Goal: Information Seeking & Learning: Learn about a topic

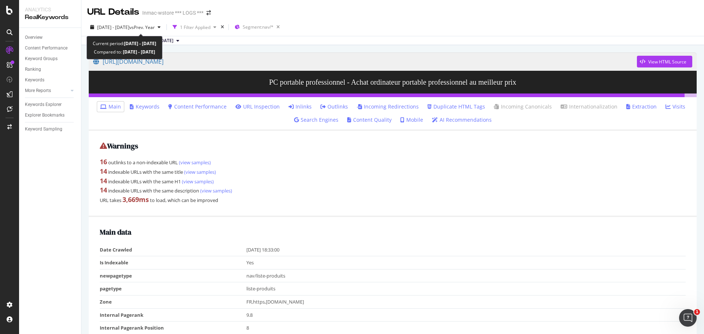
click at [152, 39] on div "Current period: [DATE] - [DATE] Compared to: [DATE] - [DATE]" at bounding box center [125, 47] width 76 height 23
click at [128, 16] on div "URL Details" at bounding box center [113, 12] width 52 height 12
click at [160, 11] on div "Inmac-wstore *** LOGS ***" at bounding box center [172, 12] width 61 height 7
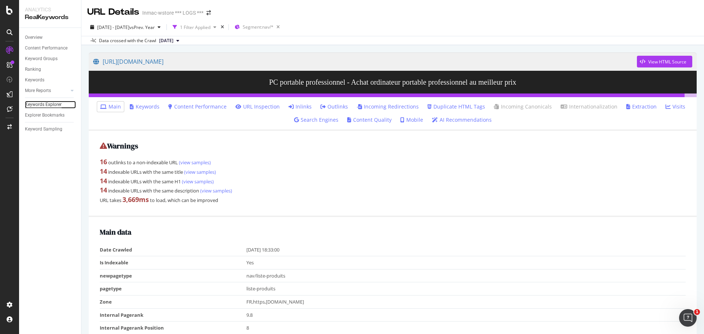
click at [51, 103] on div "Keywords Explorer" at bounding box center [43, 105] width 37 height 8
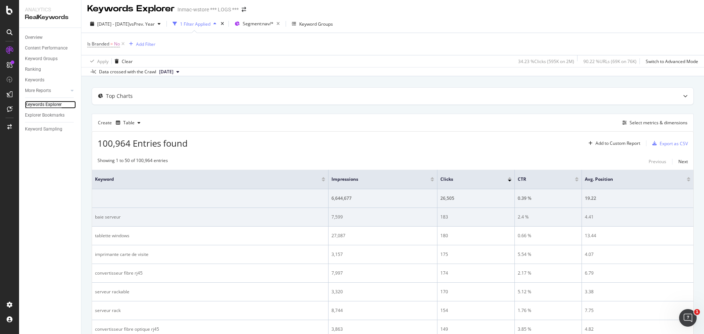
scroll to position [1, 0]
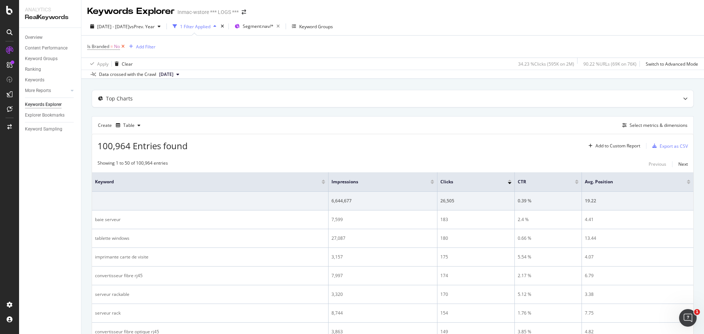
click at [124, 46] on icon at bounding box center [123, 46] width 6 height 7
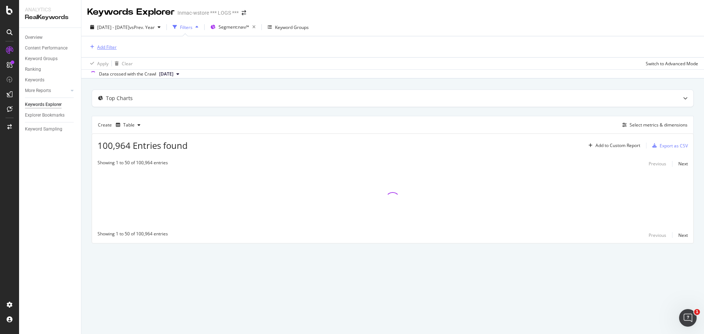
click at [110, 44] on div "Add Filter" at bounding box center [106, 47] width 19 height 6
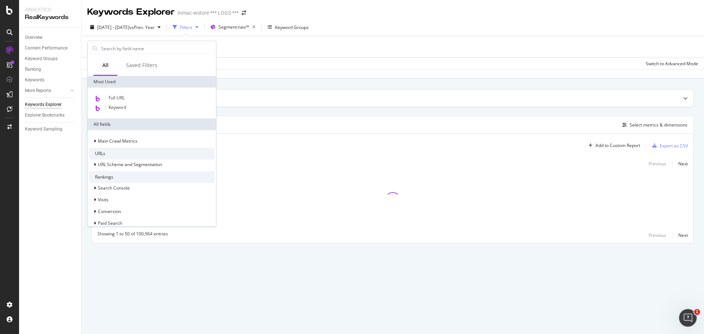
click at [128, 93] on div "Full URL Keyword" at bounding box center [152, 103] width 128 height 31
click at [131, 96] on div "Full URL" at bounding box center [151, 99] width 125 height 10
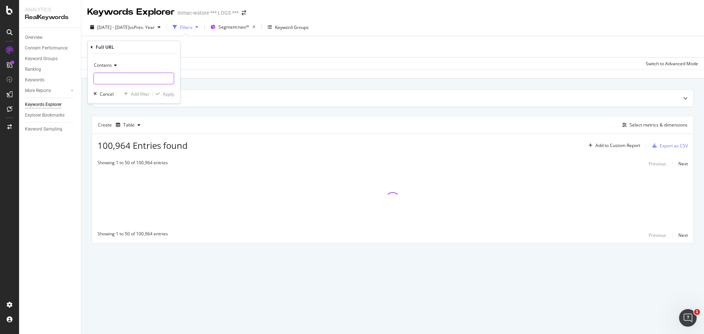
click at [143, 81] on input "text" at bounding box center [134, 79] width 80 height 12
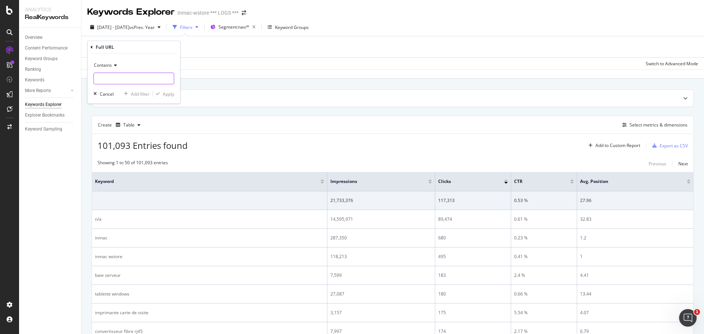
paste input "[URL][DOMAIN_NAME]"
type input "[URL][DOMAIN_NAME]"
click at [170, 92] on div "Apply" at bounding box center [168, 94] width 11 height 6
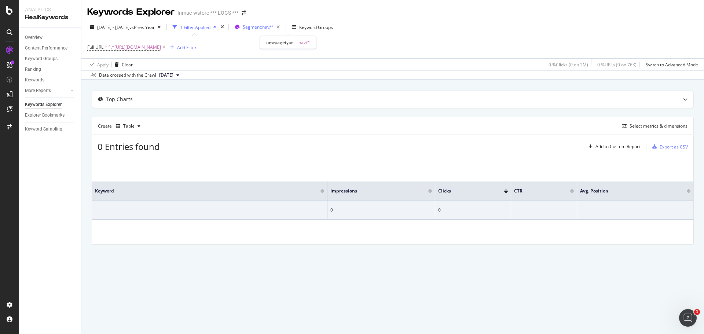
click at [278, 33] on button "Segment: nav/*" at bounding box center [257, 27] width 51 height 12
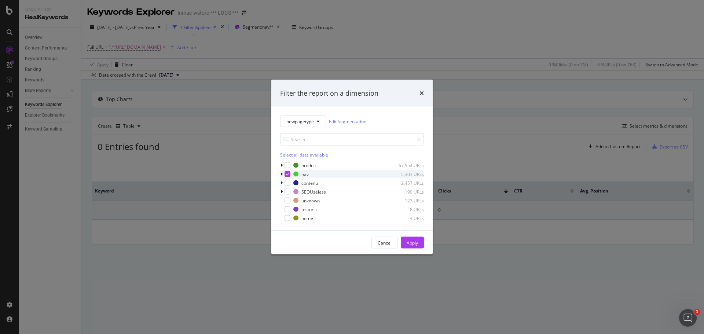
click at [285, 175] on div "modal" at bounding box center [288, 174] width 6 height 6
click at [319, 122] on icon "modal" at bounding box center [318, 121] width 3 height 4
click at [304, 184] on span "Breadcrumb Tree" at bounding box center [310, 186] width 47 height 7
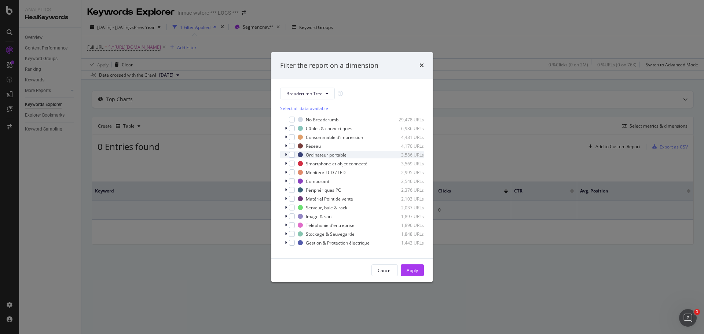
click at [287, 155] on div "modal" at bounding box center [287, 154] width 4 height 7
click at [295, 165] on div "modal" at bounding box center [297, 162] width 6 height 6
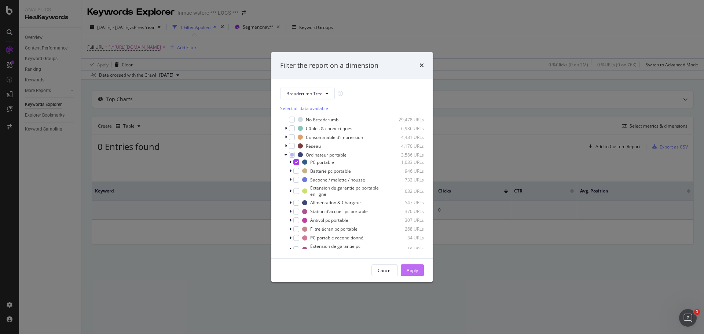
drag, startPoint x: 416, startPoint y: 281, endPoint x: 414, endPoint y: 274, distance: 7.9
click at [415, 277] on div "Cancel Apply" at bounding box center [352, 270] width 161 height 23
click at [413, 270] on div "Apply" at bounding box center [412, 270] width 11 height 6
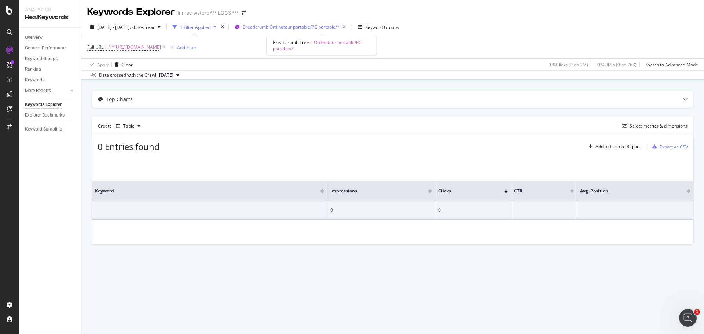
click at [280, 23] on div "Breadcrumb: Ordinateur portable/PC portable/*" at bounding box center [296, 27] width 106 height 10
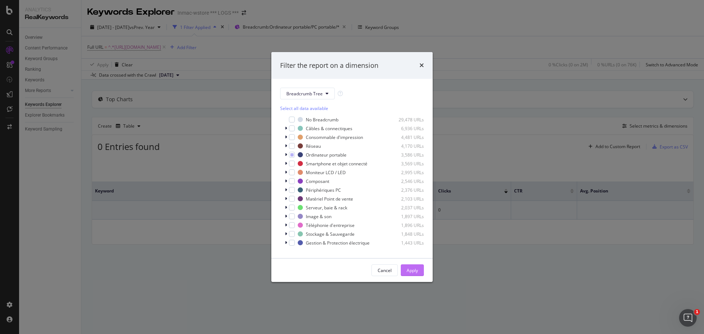
click at [409, 267] on div "Apply" at bounding box center [412, 270] width 11 height 11
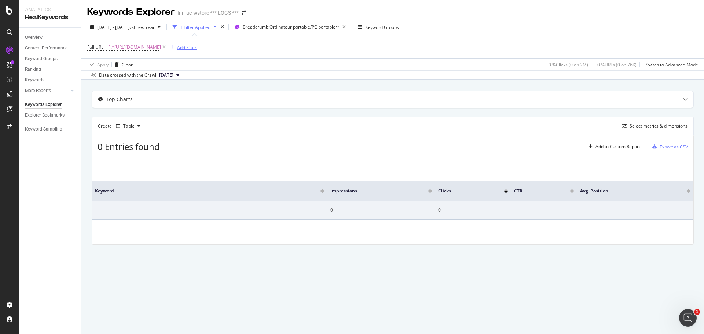
click at [197, 48] on div "Add Filter" at bounding box center [186, 47] width 19 height 6
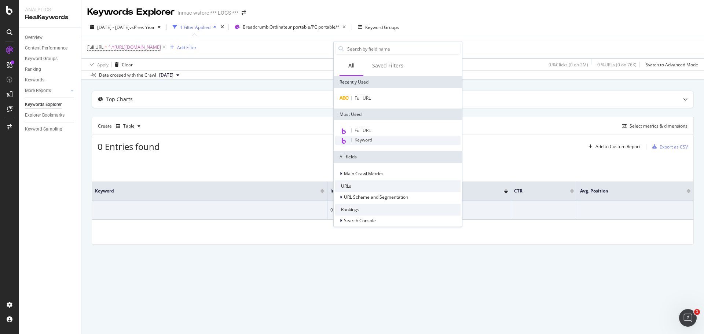
click at [371, 142] on span "Keyword" at bounding box center [364, 140] width 18 height 6
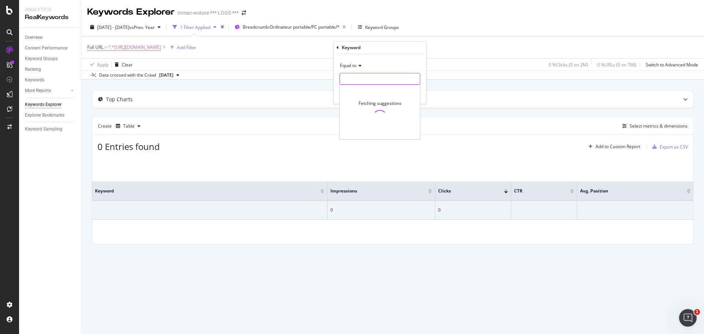
click at [366, 75] on input "text" at bounding box center [380, 79] width 80 height 12
type input "hp"
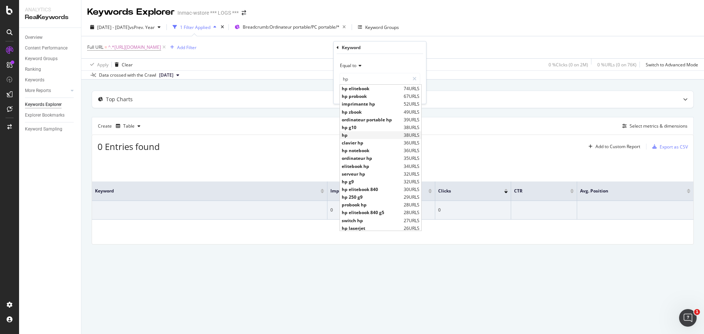
click at [365, 135] on span "hp" at bounding box center [372, 135] width 60 height 6
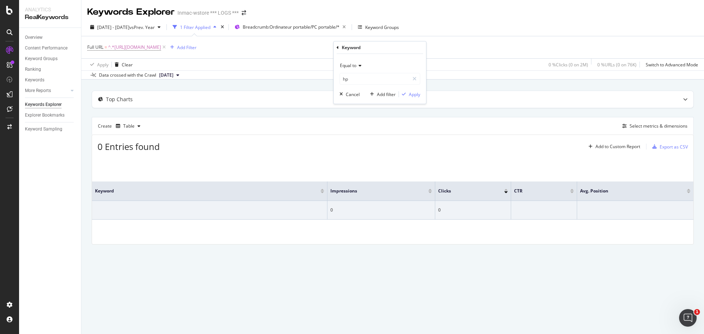
click at [407, 98] on div "Equal to hp hp Cancel Add filter Apply" at bounding box center [380, 79] width 92 height 50
click at [407, 98] on button "Apply" at bounding box center [409, 94] width 21 height 7
click at [213, 29] on div "2 Filters Applied" at bounding box center [196, 27] width 33 height 6
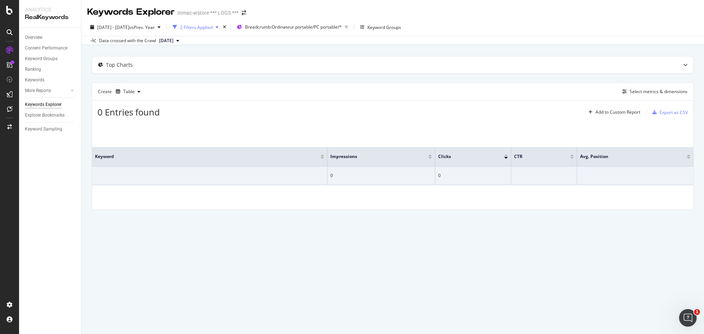
click at [213, 29] on div "2 Filters Applied" at bounding box center [196, 27] width 33 height 6
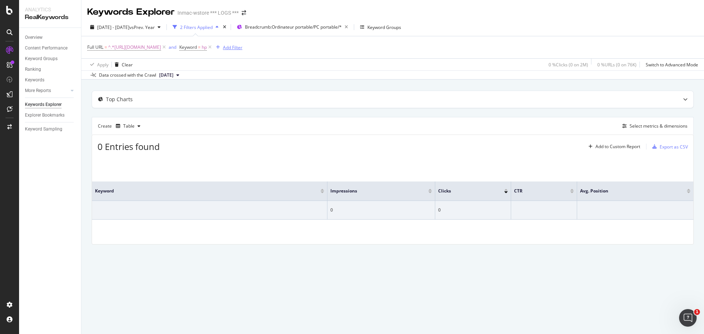
click at [223, 50] on div "button" at bounding box center [218, 47] width 10 height 4
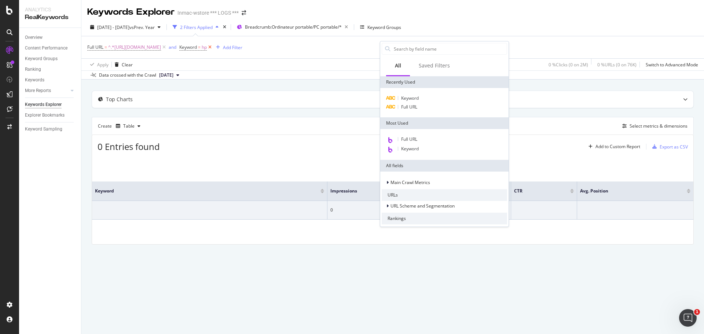
click at [213, 47] on icon at bounding box center [210, 47] width 6 height 7
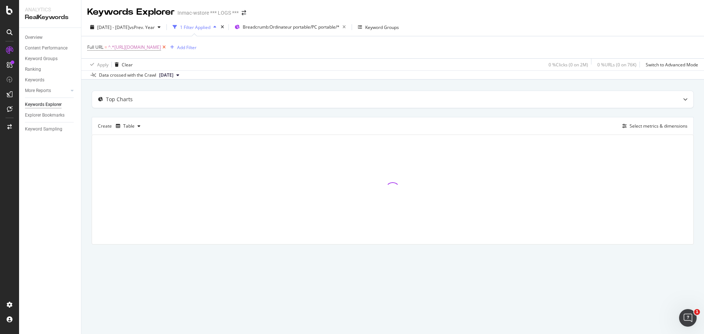
click at [167, 46] on icon at bounding box center [164, 47] width 6 height 7
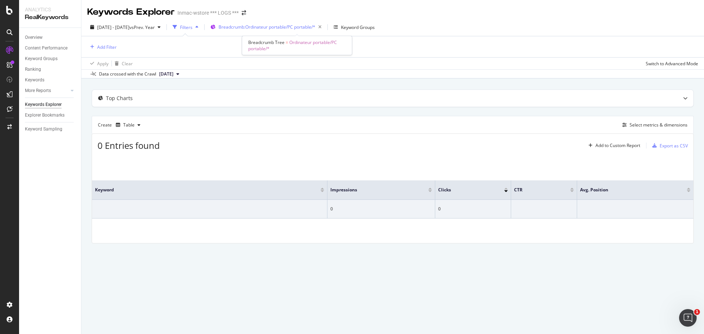
click at [316, 25] on span "Breadcrumb: Ordinateur portable/PC portable/*" at bounding box center [267, 27] width 97 height 6
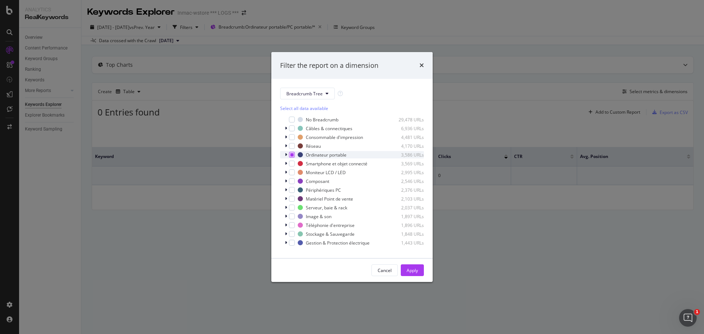
click at [291, 156] on icon "modal" at bounding box center [292, 155] width 3 height 4
click at [284, 154] on div "Ordinateur portable 3,586 URLs" at bounding box center [352, 154] width 144 height 7
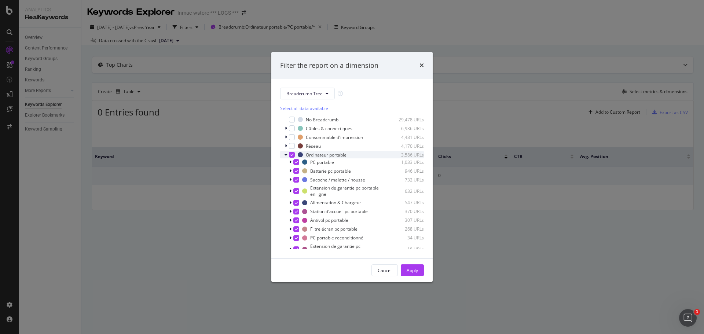
click at [289, 151] on div "Ordinateur portable 3,586 URLs" at bounding box center [352, 154] width 144 height 7
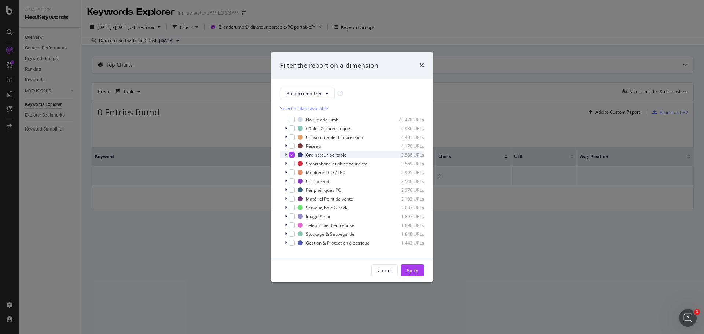
click at [291, 151] on div "Ordinateur portable 3,586 URLs" at bounding box center [352, 154] width 144 height 7
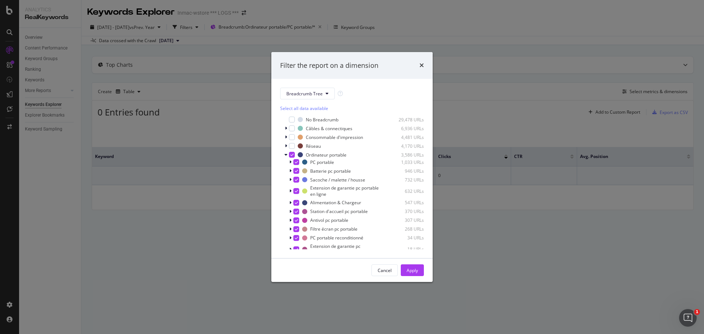
click at [292, 156] on icon "modal" at bounding box center [292, 155] width 3 height 4
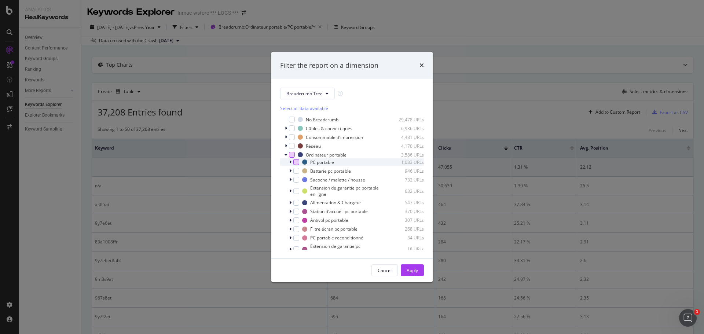
click at [295, 163] on div "modal" at bounding box center [297, 162] width 6 height 6
click at [291, 162] on icon "modal" at bounding box center [290, 162] width 2 height 4
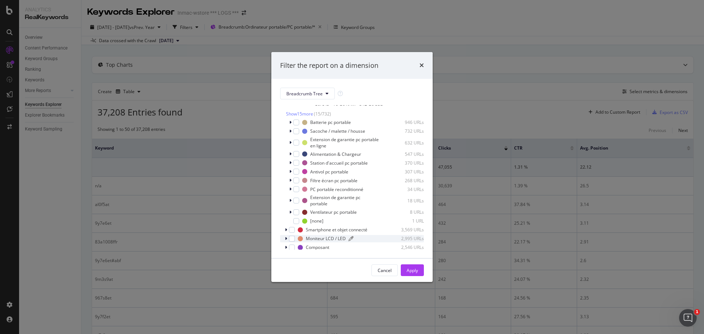
scroll to position [257, 0]
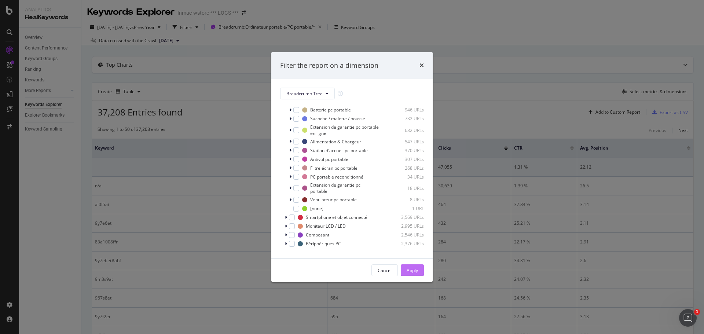
click at [410, 273] on div "Apply" at bounding box center [412, 270] width 11 height 6
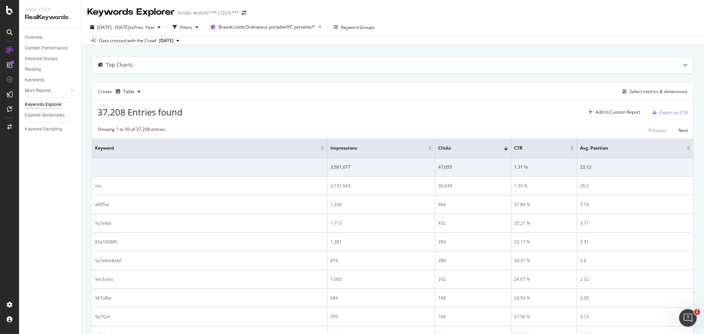
click at [129, 59] on div "Top Charts" at bounding box center [393, 65] width 602 height 17
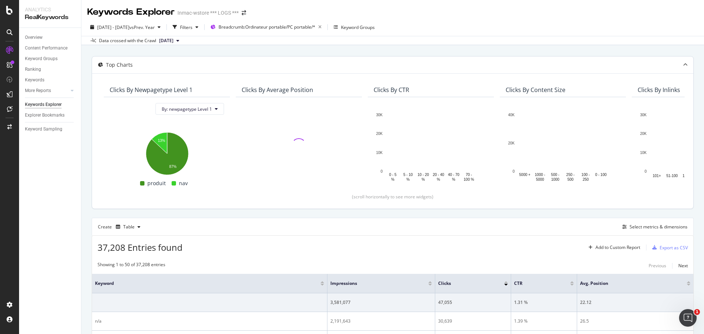
click at [132, 61] on div "Top Charts" at bounding box center [378, 64] width 573 height 7
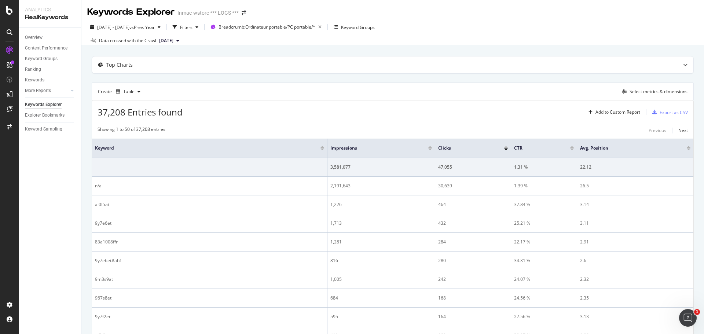
click at [179, 41] on icon at bounding box center [177, 41] width 3 height 4
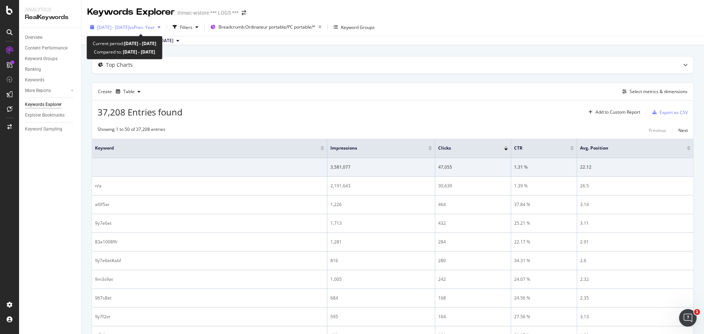
click at [164, 29] on div "button" at bounding box center [159, 27] width 9 height 4
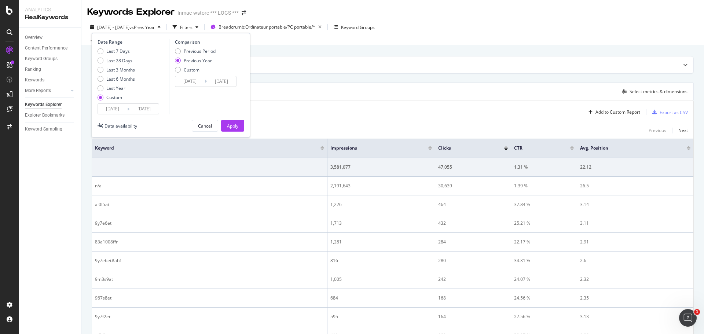
click at [164, 29] on div "button" at bounding box center [159, 27] width 9 height 4
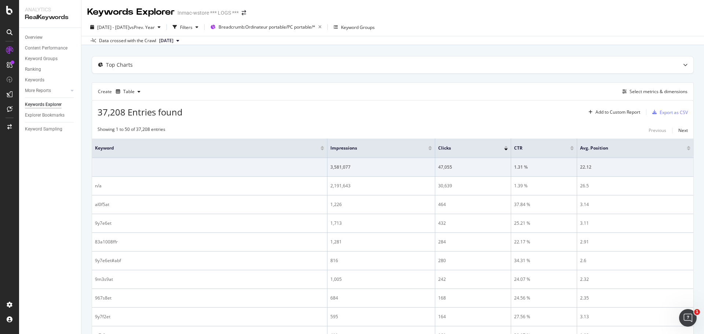
click at [188, 36] on div "[DATE] - [DATE] vs Prev. Year Filters Breadcrumb: Ordinateur portable/PC portab…" at bounding box center [392, 28] width 623 height 15
click at [182, 40] on button "[DATE]" at bounding box center [169, 40] width 26 height 9
click at [593, 115] on div "Add to Custom Report" at bounding box center [613, 112] width 55 height 11
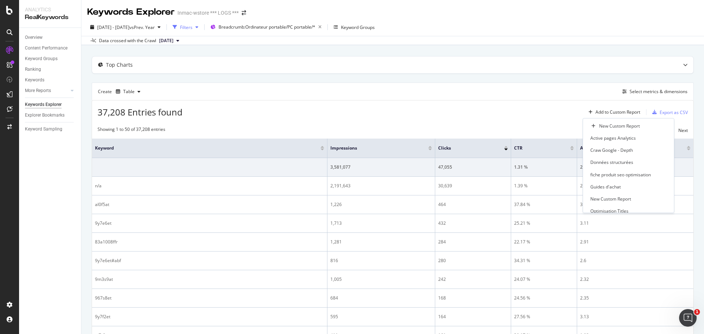
click at [198, 26] on icon "button" at bounding box center [197, 27] width 3 height 4
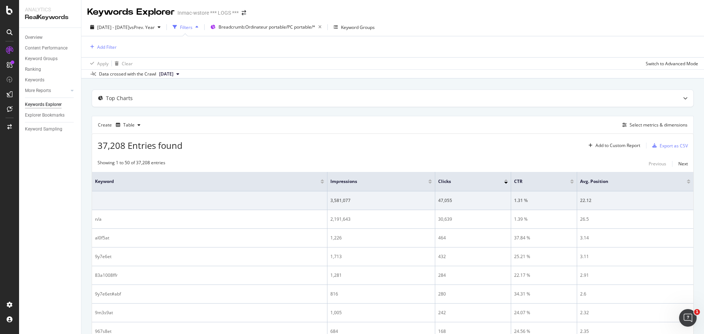
click at [198, 26] on icon "button" at bounding box center [197, 27] width 3 height 4
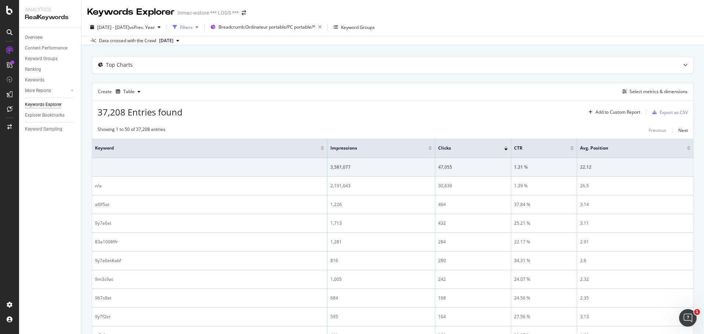
click at [198, 26] on icon "button" at bounding box center [197, 27] width 3 height 4
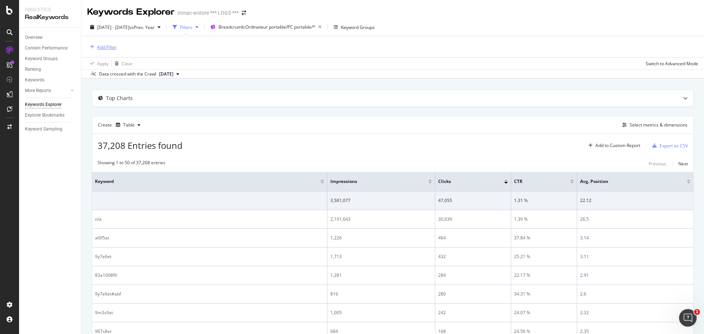
click at [108, 44] on div "Add Filter" at bounding box center [106, 47] width 19 height 6
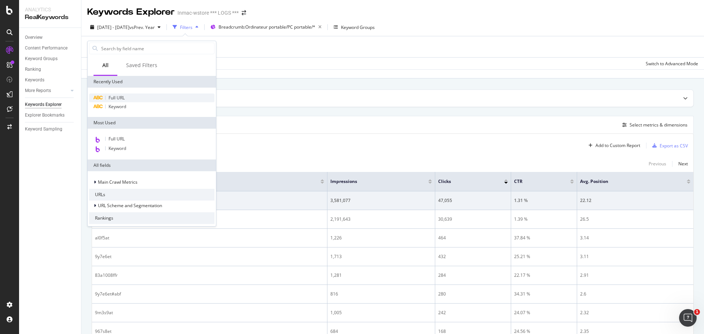
click at [127, 97] on div "Full URL" at bounding box center [151, 98] width 125 height 9
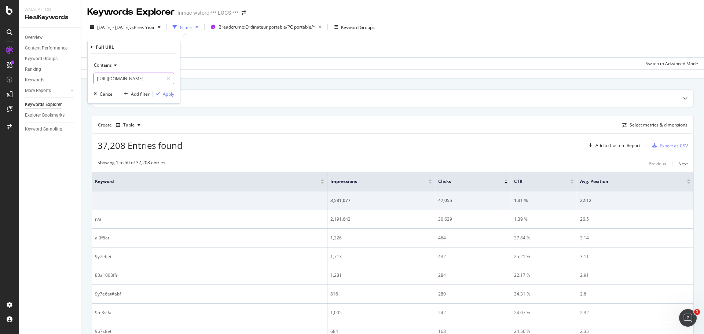
click at [155, 76] on input "[URL][DOMAIN_NAME]" at bounding box center [128, 79] width 69 height 12
paste input "hp-probook-4-14-intel-16-go-ram-512-go-ssd-francais/p7536211"
type input "[URL][DOMAIN_NAME]"
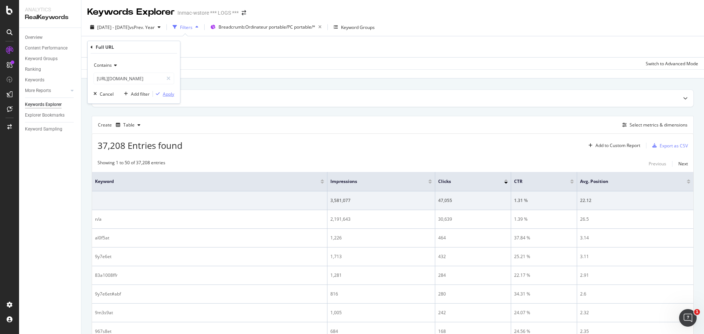
scroll to position [0, 0]
click at [167, 93] on div "Apply" at bounding box center [168, 94] width 11 height 6
click at [161, 47] on span "^.*[URL][DOMAIN_NAME]" at bounding box center [134, 47] width 53 height 10
click at [169, 91] on div "Apply" at bounding box center [168, 93] width 11 height 6
click at [167, 48] on icon at bounding box center [164, 47] width 6 height 7
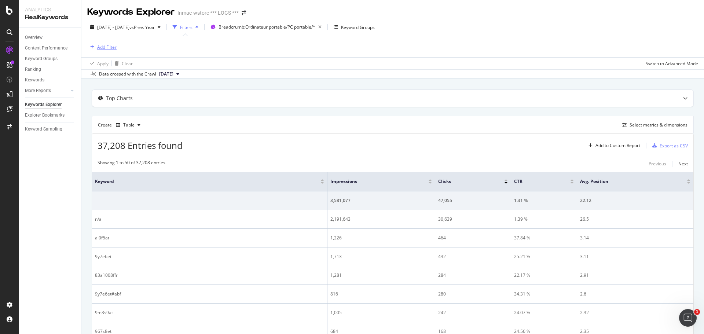
click at [114, 47] on div "Add Filter" at bounding box center [106, 47] width 19 height 6
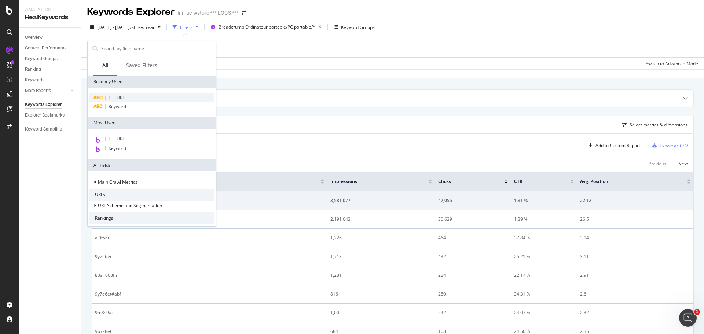
click at [121, 98] on span "Full URL" at bounding box center [117, 98] width 16 height 6
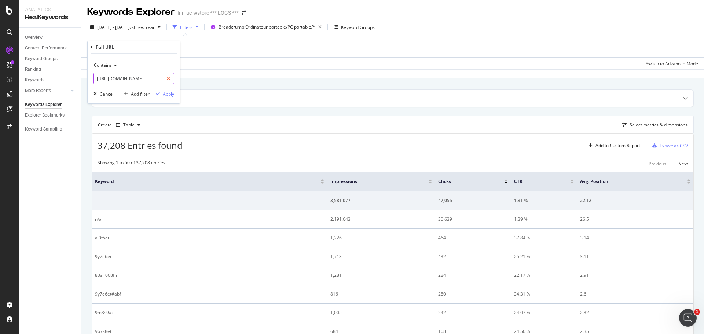
click at [171, 77] on div at bounding box center [168, 79] width 11 height 12
click at [114, 73] on input "text" at bounding box center [134, 79] width 80 height 12
click at [111, 68] on span "Contains" at bounding box center [103, 65] width 18 height 6
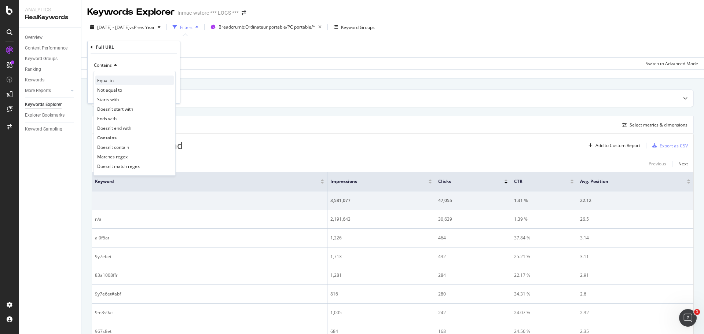
click at [114, 78] on div "Equal to" at bounding box center [134, 81] width 79 height 10
click at [114, 78] on input "text" at bounding box center [134, 79] width 80 height 12
paste input "[URL][DOMAIN_NAME]"
type input "[URL][DOMAIN_NAME]"
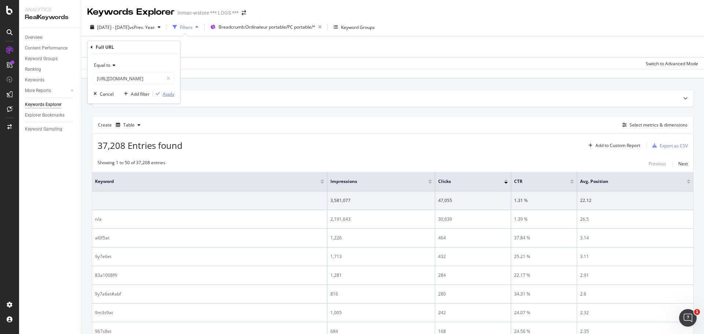
scroll to position [0, 0]
click at [166, 97] on div "Apply" at bounding box center [168, 94] width 11 height 6
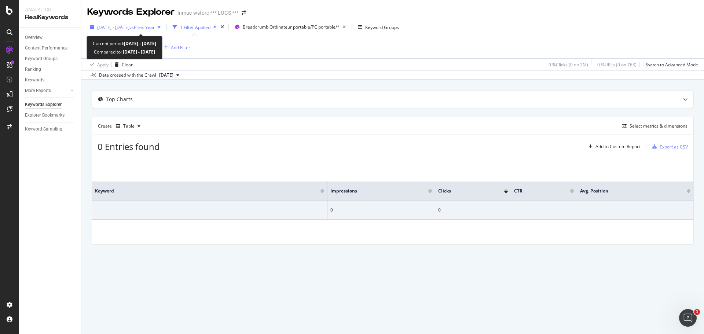
click at [155, 27] on span "vs Prev. Year" at bounding box center [142, 27] width 25 height 6
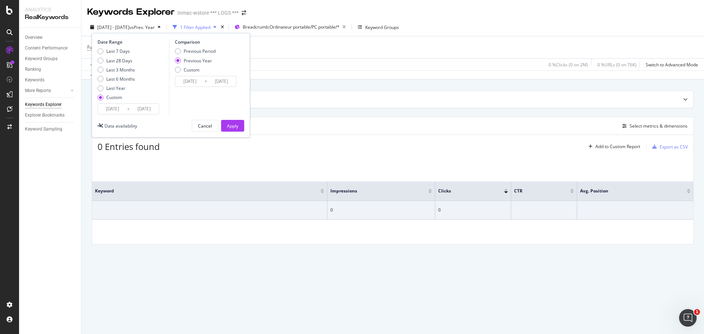
drag, startPoint x: 101, startPoint y: 85, endPoint x: 120, endPoint y: 110, distance: 30.8
click at [120, 110] on div "Date Range Last 7 Days Last 28 Days Last 3 Months Last 6 Months Last Year Custo…" at bounding box center [133, 77] width 70 height 76
click at [120, 110] on input "[DATE]" at bounding box center [112, 109] width 29 height 10
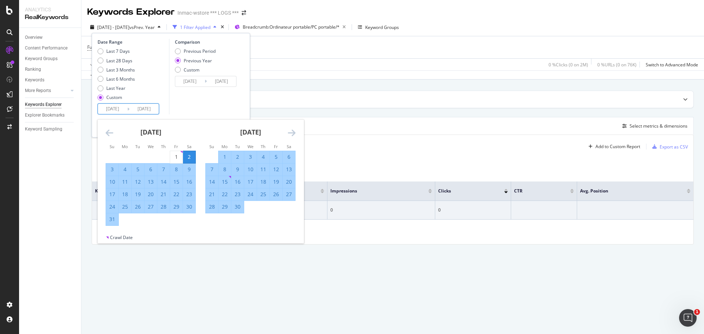
click at [147, 109] on input "[DATE]" at bounding box center [144, 109] width 29 height 10
click at [149, 110] on input "[DATE]" at bounding box center [144, 109] width 29 height 10
type input "[DATE]"
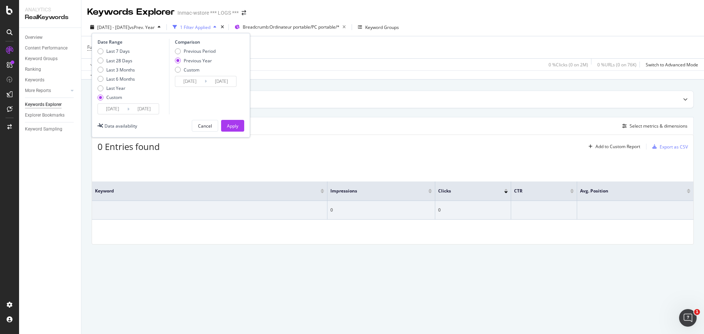
type input "[DATE]"
click at [119, 108] on input "[DATE]" at bounding box center [112, 109] width 29 height 10
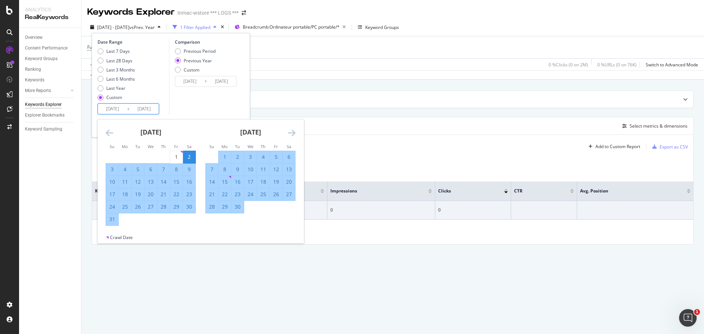
click at [117, 108] on input "[DATE]" at bounding box center [112, 109] width 29 height 10
type input "[DATE]"
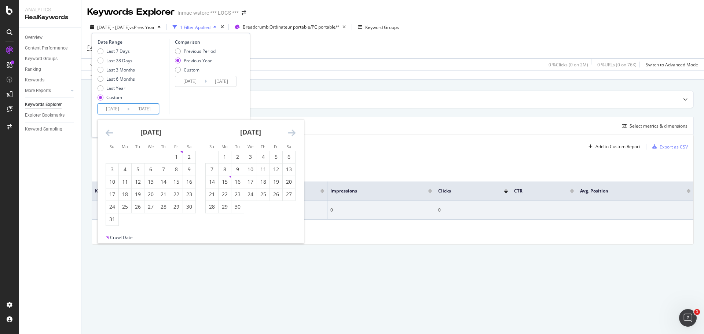
click at [121, 110] on input "[DATE]" at bounding box center [112, 109] width 29 height 10
click at [123, 111] on input "[DATE]" at bounding box center [112, 109] width 29 height 10
type input "[DATE]"
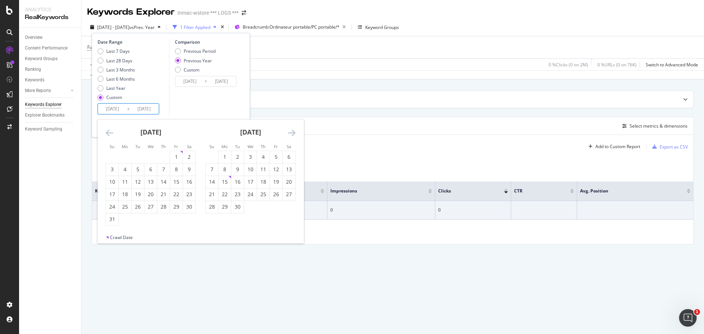
click at [147, 97] on div "Last 7 Days Last 28 Days Last 3 Months Last 6 Months Last Year Custom" at bounding box center [133, 75] width 70 height 55
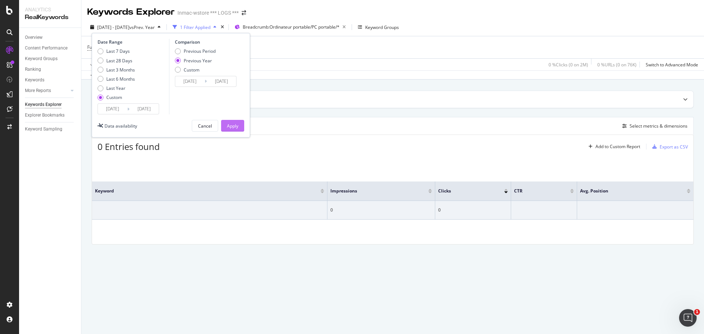
click at [238, 125] on div "Apply" at bounding box center [232, 126] width 11 height 6
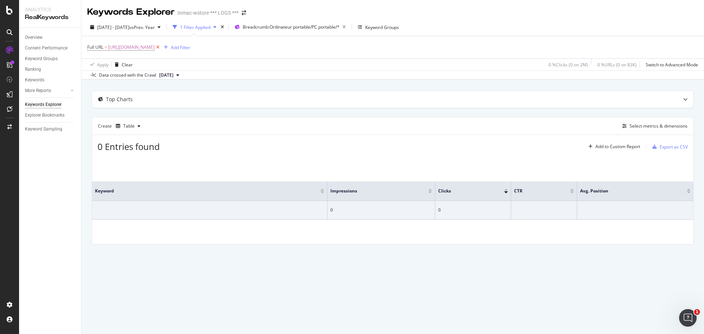
click at [161, 48] on icon at bounding box center [158, 47] width 6 height 7
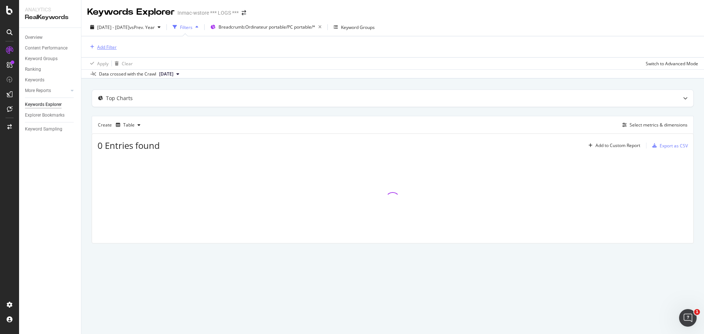
click at [107, 46] on div "Add Filter" at bounding box center [106, 47] width 19 height 6
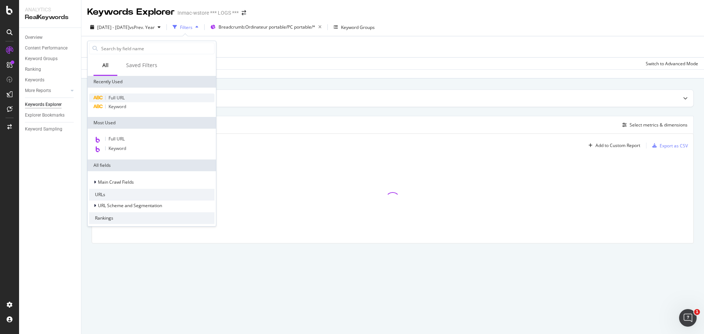
click at [122, 97] on span "Full URL" at bounding box center [117, 98] width 16 height 6
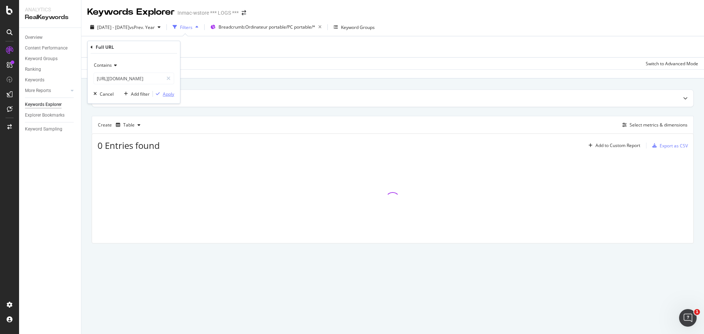
click at [170, 92] on div "Apply" at bounding box center [168, 94] width 11 height 6
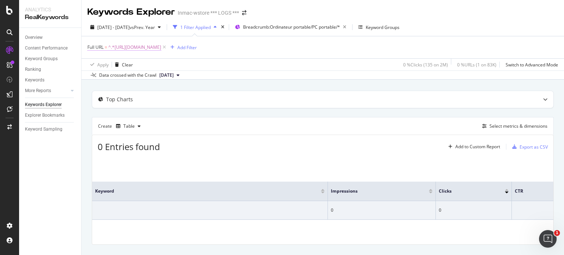
click at [161, 48] on span "^.*[URL][DOMAIN_NAME]" at bounding box center [134, 47] width 53 height 10
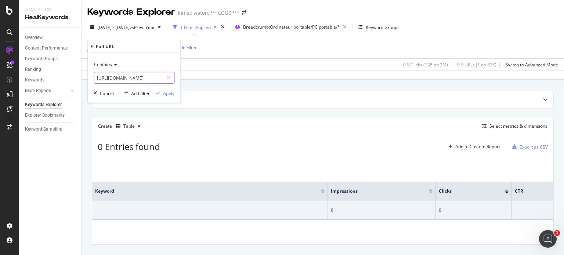
click at [122, 77] on input "[URL][DOMAIN_NAME]" at bounding box center [128, 78] width 69 height 12
paste input "hp-probook-4-14-intel-16-go-ram-512-go-ssd-francais/p7536211"
type input "[URL][DOMAIN_NAME]"
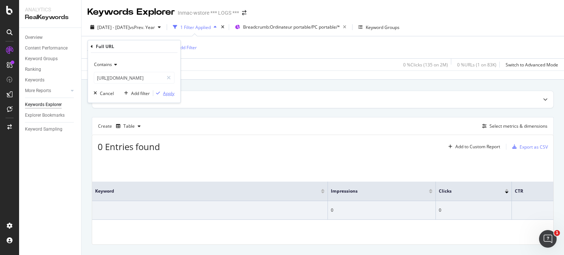
scroll to position [0, 0]
click at [160, 94] on icon "button" at bounding box center [158, 93] width 4 height 4
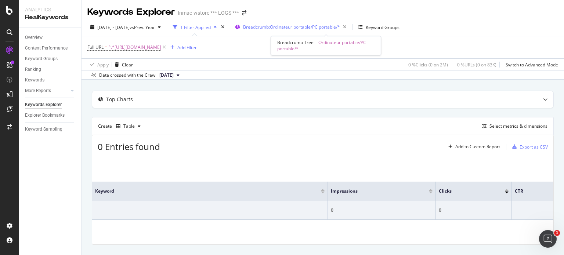
click at [326, 22] on div "Breadcrumb: Ordinateur portable/PC portable/*" at bounding box center [296, 27] width 106 height 10
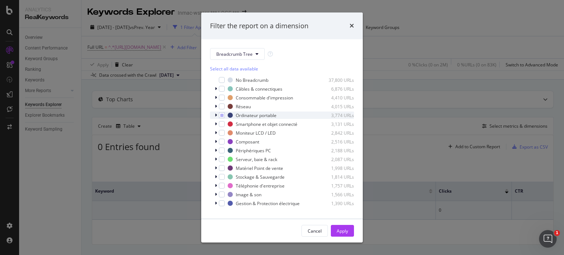
click at [215, 114] on icon "modal" at bounding box center [216, 115] width 2 height 4
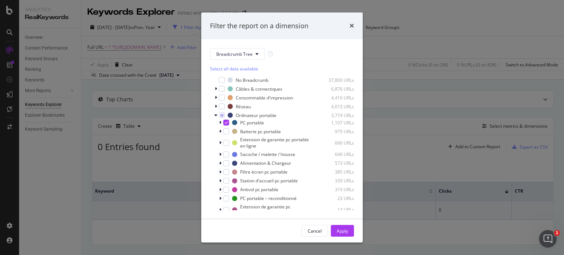
click at [161, 65] on div "Filter the report on a dimension Breadcrumb Tree Select all data available No B…" at bounding box center [282, 127] width 564 height 255
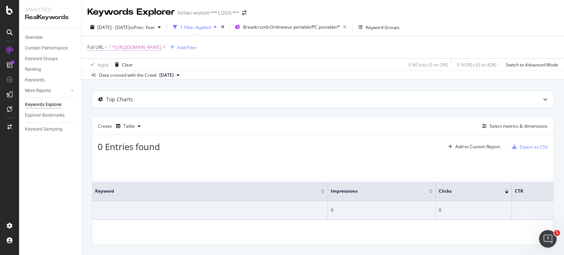
click at [156, 45] on span "^.*[URL][DOMAIN_NAME]" at bounding box center [134, 47] width 53 height 10
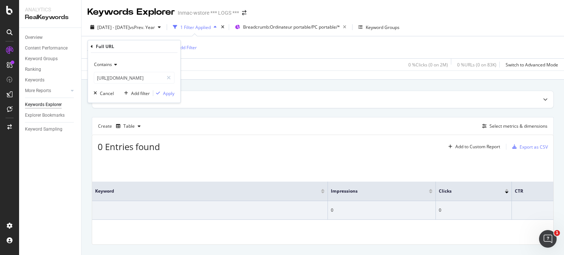
click at [170, 84] on div "Contains [URL][DOMAIN_NAME] Cancel Add filter Apply" at bounding box center [134, 78] width 92 height 50
click at [251, 160] on div "Keyword Impressions Clicks CTR Avg. Position 0 0" at bounding box center [322, 201] width 461 height 88
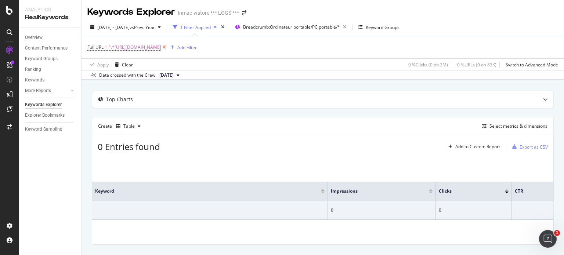
click at [167, 48] on icon at bounding box center [164, 47] width 6 height 7
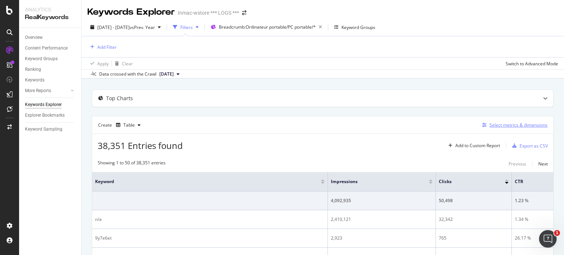
click at [493, 125] on div "Select metrics & dimensions" at bounding box center [518, 125] width 58 height 6
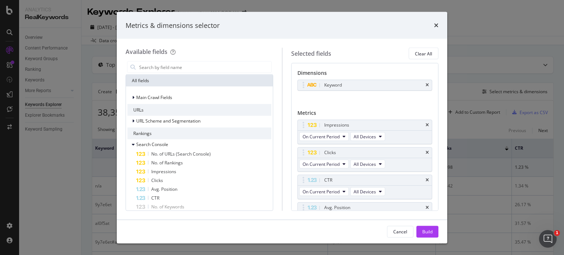
click at [150, 113] on div "URLs" at bounding box center [199, 110] width 144 height 12
click at [142, 120] on span "URL Scheme and Segmentation" at bounding box center [168, 121] width 64 height 6
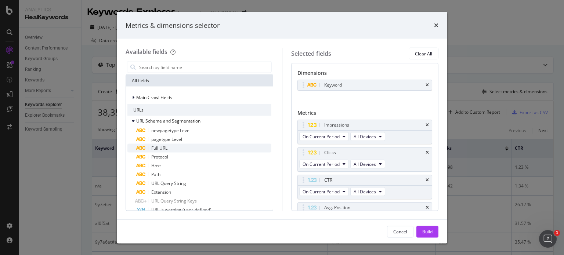
click at [154, 149] on span "Full URL" at bounding box center [159, 148] width 16 height 6
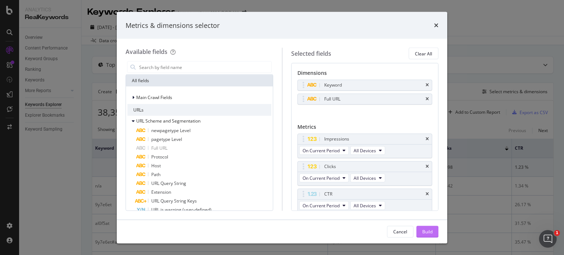
click at [421, 230] on button "Build" at bounding box center [427, 232] width 22 height 12
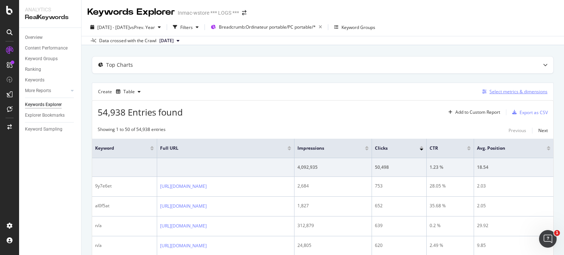
click at [498, 93] on div "Select metrics & dimensions" at bounding box center [518, 91] width 58 height 6
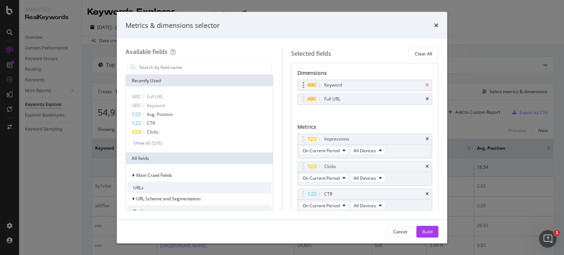
click at [425, 84] on icon "times" at bounding box center [426, 85] width 3 height 4
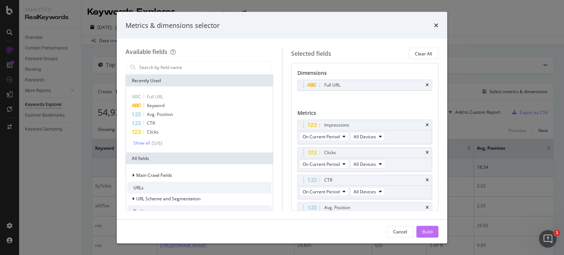
click at [427, 235] on div "Build" at bounding box center [427, 231] width 10 height 11
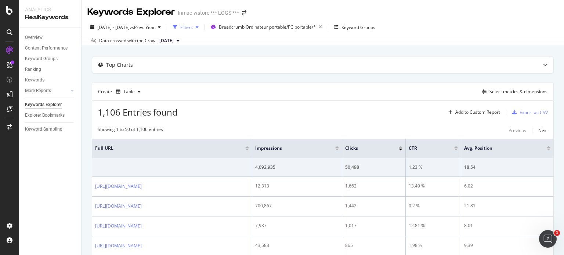
click at [198, 26] on icon "button" at bounding box center [197, 27] width 3 height 4
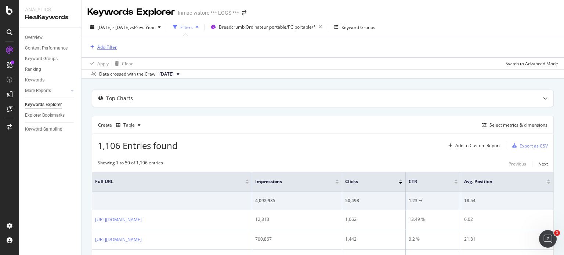
click at [107, 45] on div "Add Filter" at bounding box center [106, 47] width 19 height 6
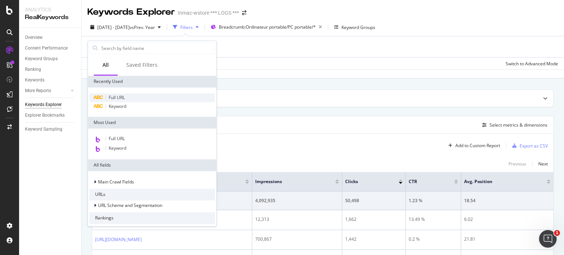
click at [130, 98] on div "Full URL" at bounding box center [151, 97] width 125 height 9
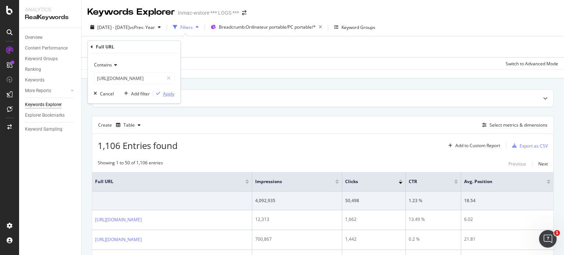
click at [167, 94] on div "Apply" at bounding box center [168, 94] width 11 height 6
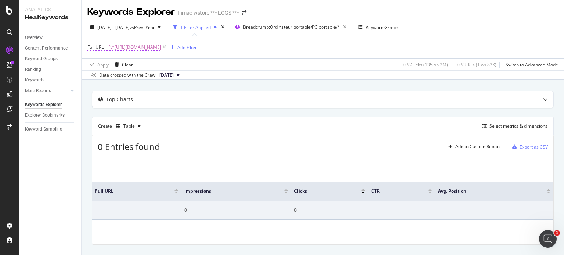
click at [161, 45] on span "^.*[URL][DOMAIN_NAME]" at bounding box center [134, 47] width 53 height 10
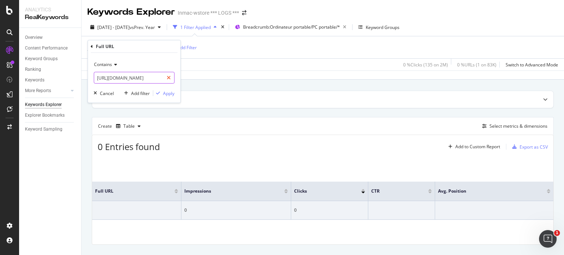
click at [167, 76] on icon at bounding box center [169, 77] width 4 height 5
click at [167, 76] on input "text" at bounding box center [134, 78] width 80 height 12
paste input "[URL][DOMAIN_NAME]"
type input "[URL][DOMAIN_NAME]"
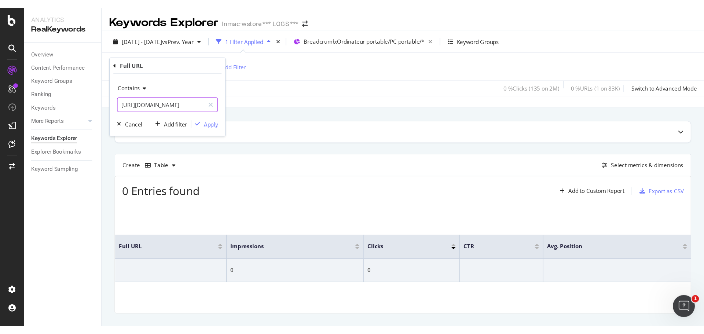
scroll to position [0, 0]
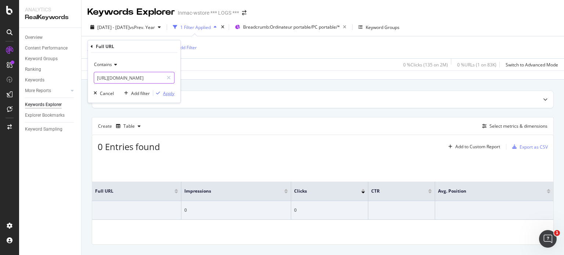
click at [169, 91] on div "Apply" at bounding box center [168, 93] width 11 height 6
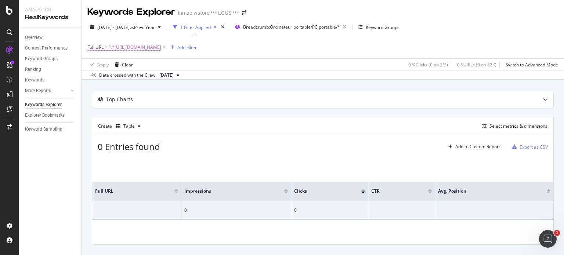
click at [161, 45] on span "^.*[URL][DOMAIN_NAME]" at bounding box center [134, 47] width 53 height 10
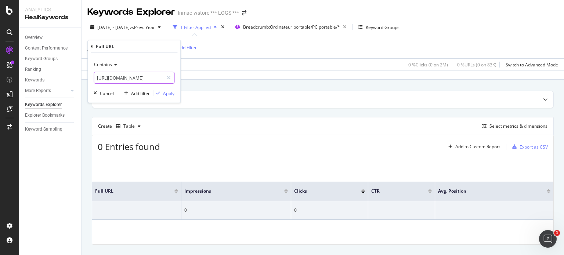
click at [148, 79] on input "[URL][DOMAIN_NAME]" at bounding box center [128, 78] width 69 height 12
type input "hp"
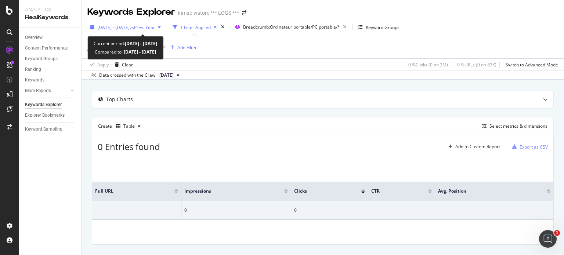
click at [155, 26] on span "vs Prev. Year" at bounding box center [142, 27] width 25 height 6
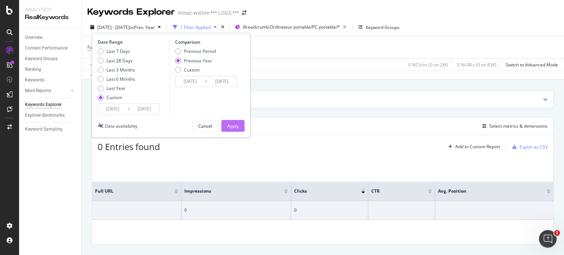
click at [235, 123] on div "Apply" at bounding box center [232, 126] width 11 height 6
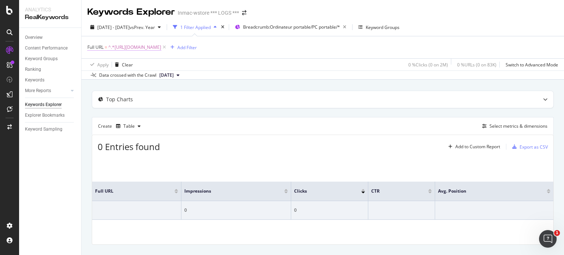
click at [161, 48] on span "^.*[URL][DOMAIN_NAME]" at bounding box center [134, 47] width 53 height 10
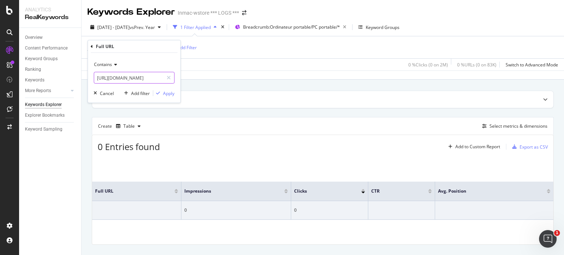
click at [153, 83] on input "[URL][DOMAIN_NAME]" at bounding box center [128, 78] width 69 height 12
type input "hp"
click at [167, 93] on div "Apply" at bounding box center [168, 93] width 11 height 6
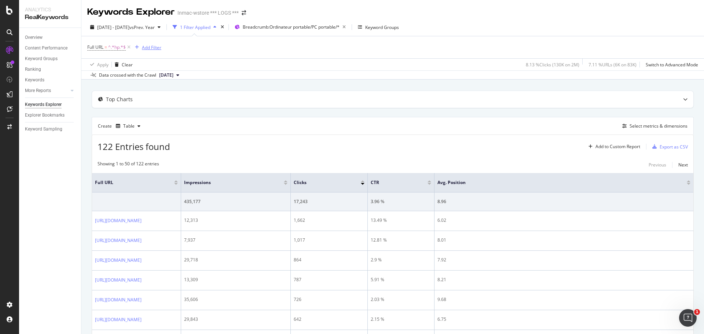
click at [156, 50] on div "Add Filter" at bounding box center [151, 47] width 19 height 6
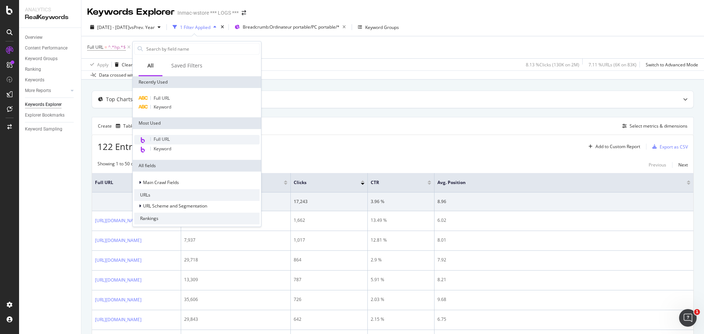
click at [173, 142] on div "Full URL" at bounding box center [196, 140] width 125 height 10
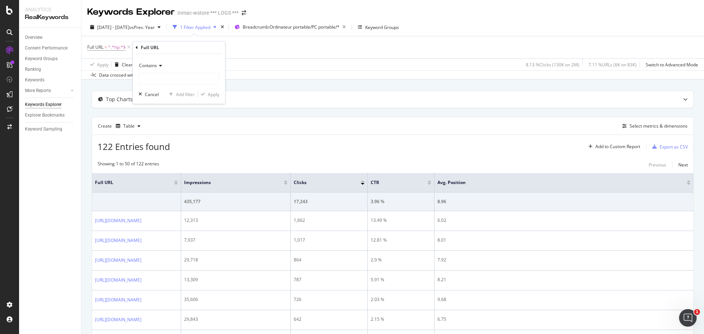
click at [143, 69] on div "Contains" at bounding box center [179, 66] width 81 height 12
click at [170, 54] on div "Full URL" at bounding box center [179, 47] width 87 height 12
click at [164, 80] on input "text" at bounding box center [179, 79] width 80 height 12
paste input "[URL][DOMAIN_NAME]"
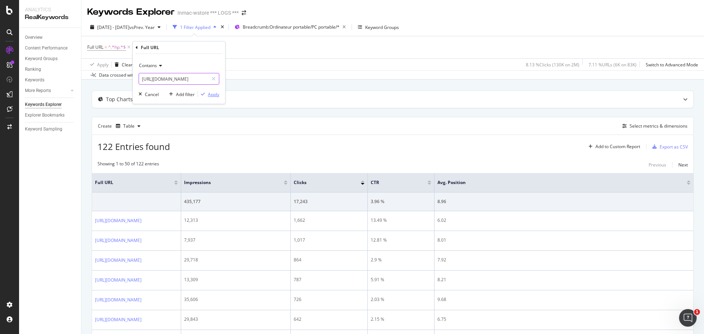
type input "[URL][DOMAIN_NAME]"
click at [205, 94] on div "button" at bounding box center [203, 94] width 10 height 4
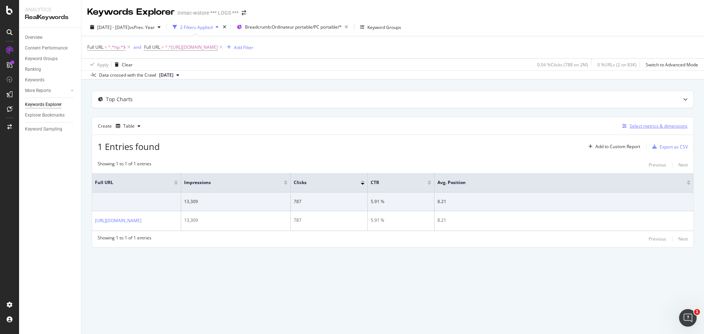
click at [663, 127] on div "Select metrics & dimensions" at bounding box center [659, 126] width 58 height 6
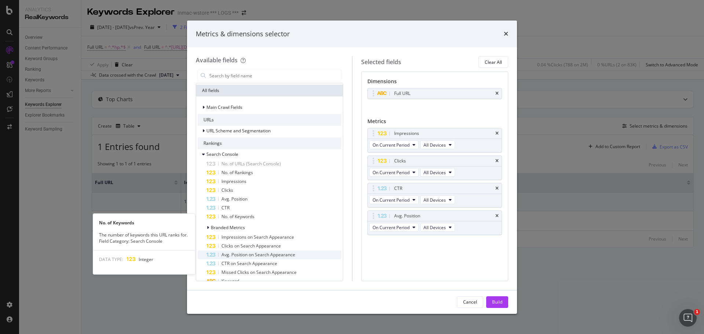
scroll to position [76, 0]
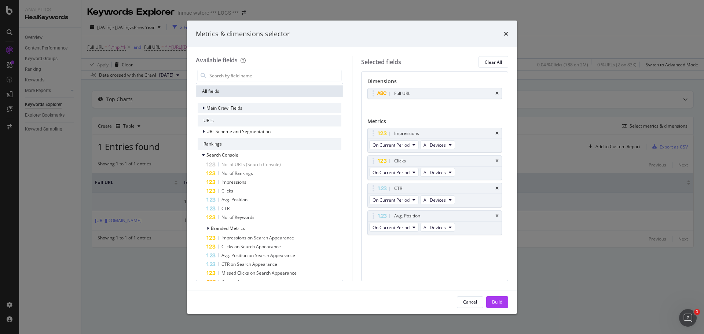
click at [203, 110] on icon "modal" at bounding box center [204, 108] width 2 height 4
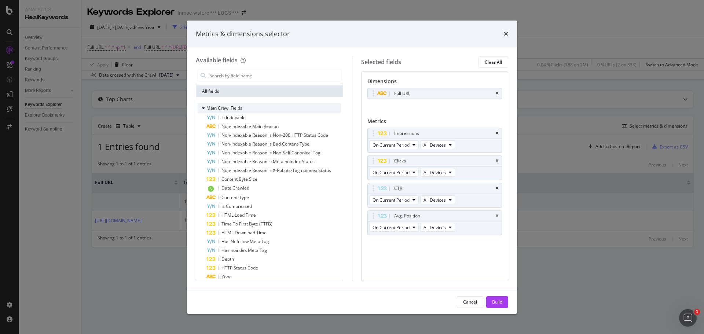
click at [205, 108] on div "modal" at bounding box center [204, 108] width 4 height 7
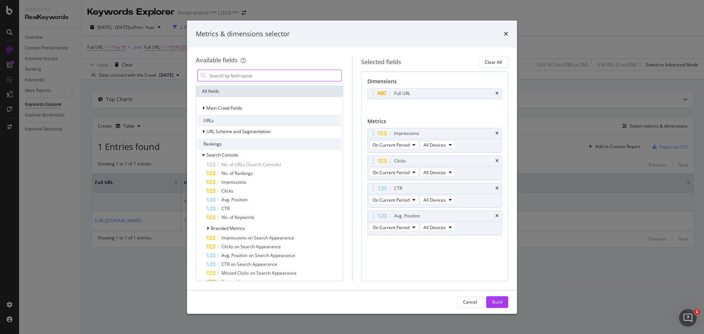
click at [293, 81] on div "modal" at bounding box center [269, 76] width 145 height 12
click at [292, 80] on input "modal" at bounding box center [275, 75] width 133 height 11
type input "s"
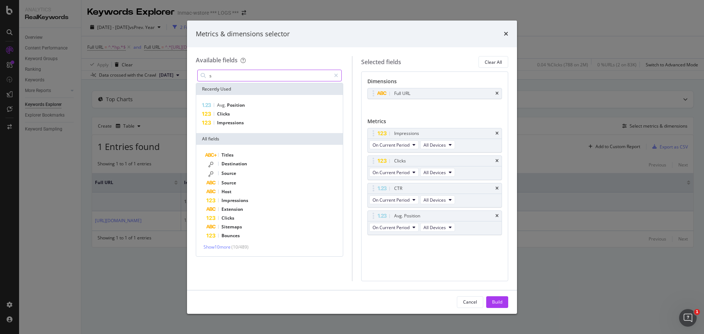
scroll to position [0, 0]
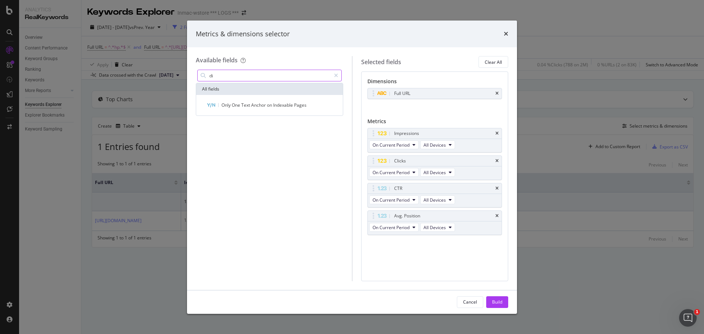
type input "d"
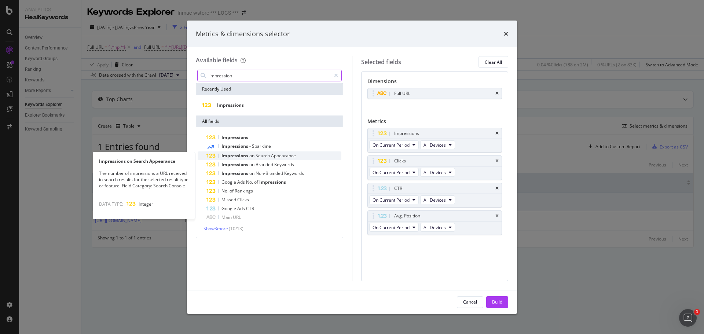
type input "Impression"
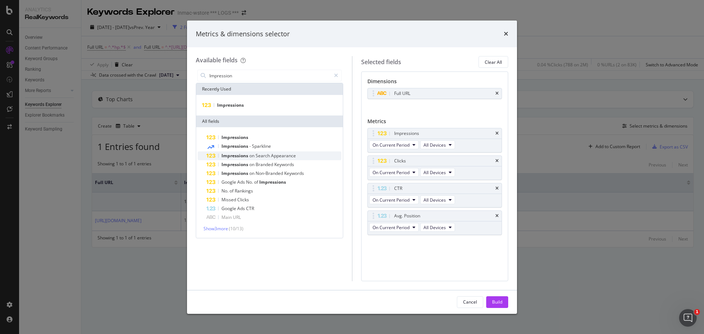
click at [249, 156] on span "Impressions" at bounding box center [236, 156] width 28 height 6
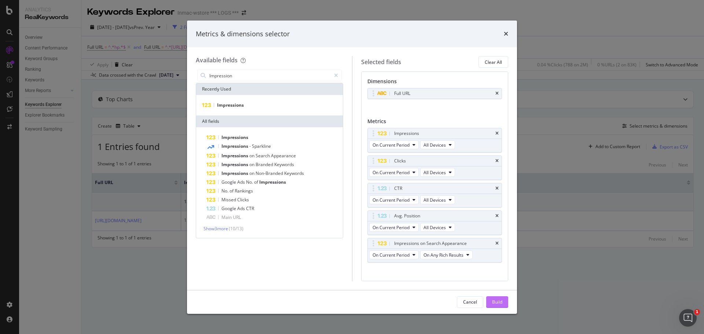
click at [497, 303] on div "Build" at bounding box center [497, 302] width 10 height 6
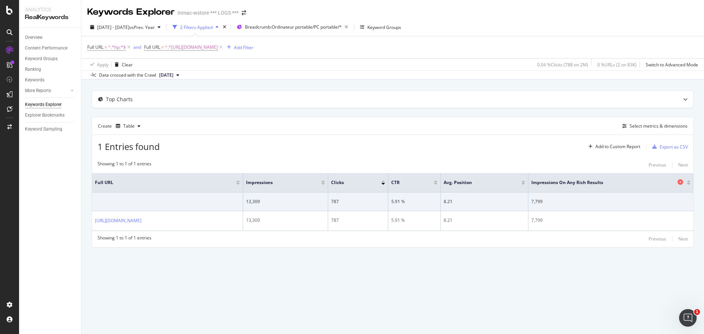
click at [681, 183] on icon at bounding box center [681, 182] width 6 height 6
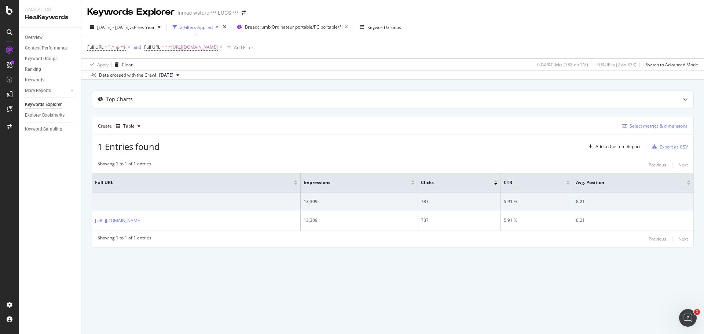
click at [648, 128] on div "Select metrics & dimensions" at bounding box center [659, 126] width 58 height 6
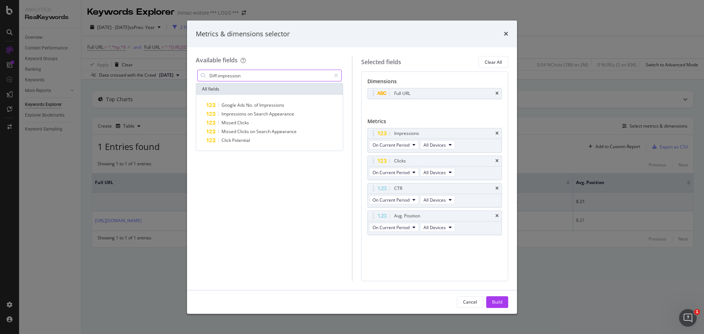
drag, startPoint x: 217, startPoint y: 76, endPoint x: 205, endPoint y: 78, distance: 11.9
click at [205, 78] on div "Diff.impression" at bounding box center [269, 76] width 145 height 12
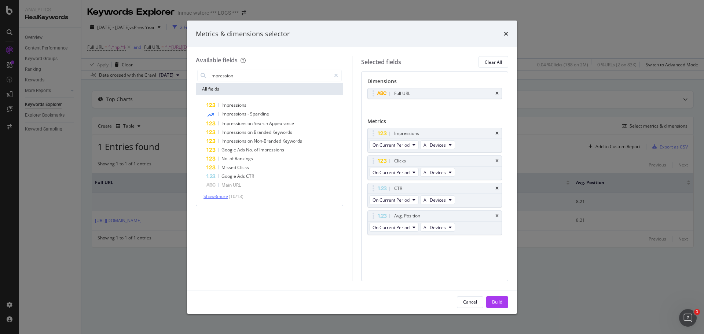
type input ".impression"
click at [221, 194] on span "Show 3 more" at bounding box center [216, 196] width 25 height 6
click at [400, 143] on span "On Current Period" at bounding box center [391, 145] width 37 height 6
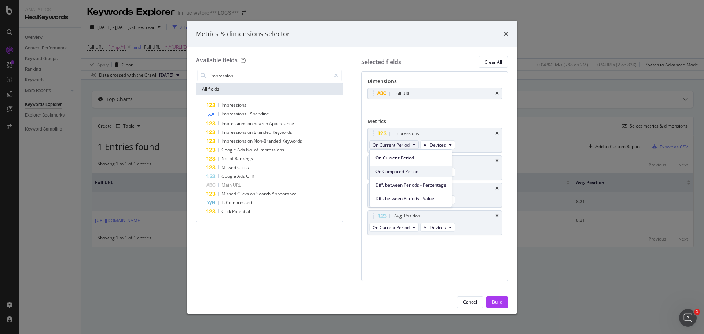
click at [401, 170] on span "On Compared Period" at bounding box center [411, 171] width 71 height 7
click at [489, 299] on button "Build" at bounding box center [498, 302] width 22 height 12
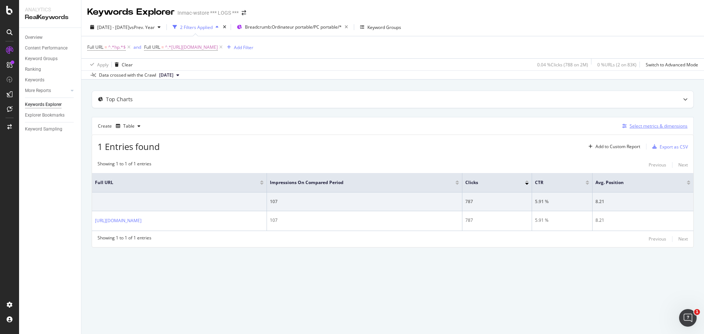
click at [651, 127] on div "Select metrics & dimensions" at bounding box center [659, 126] width 58 height 6
